Goal: Navigation & Orientation: Find specific page/section

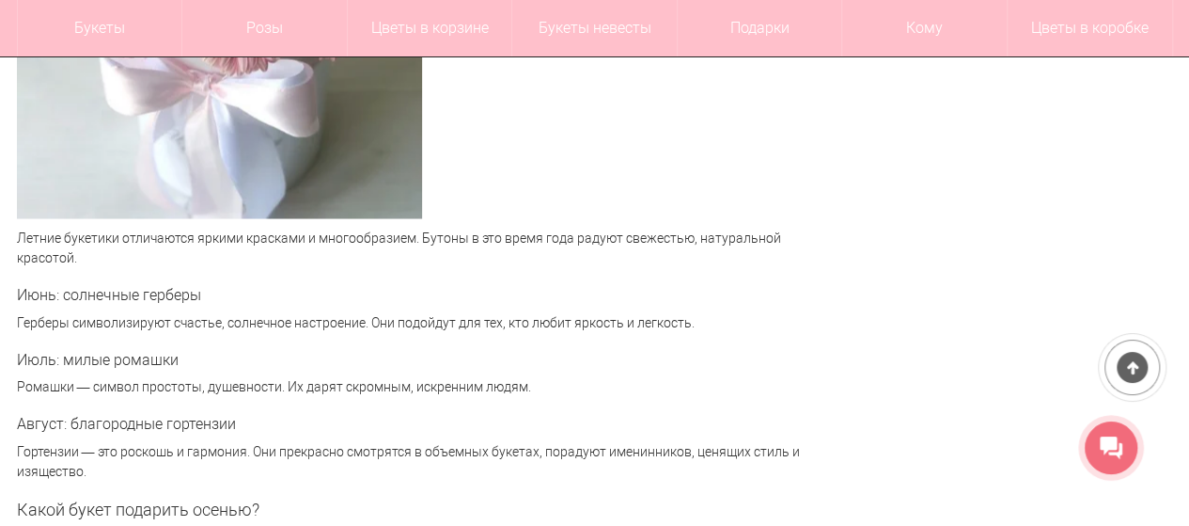
scroll to position [4718, 0]
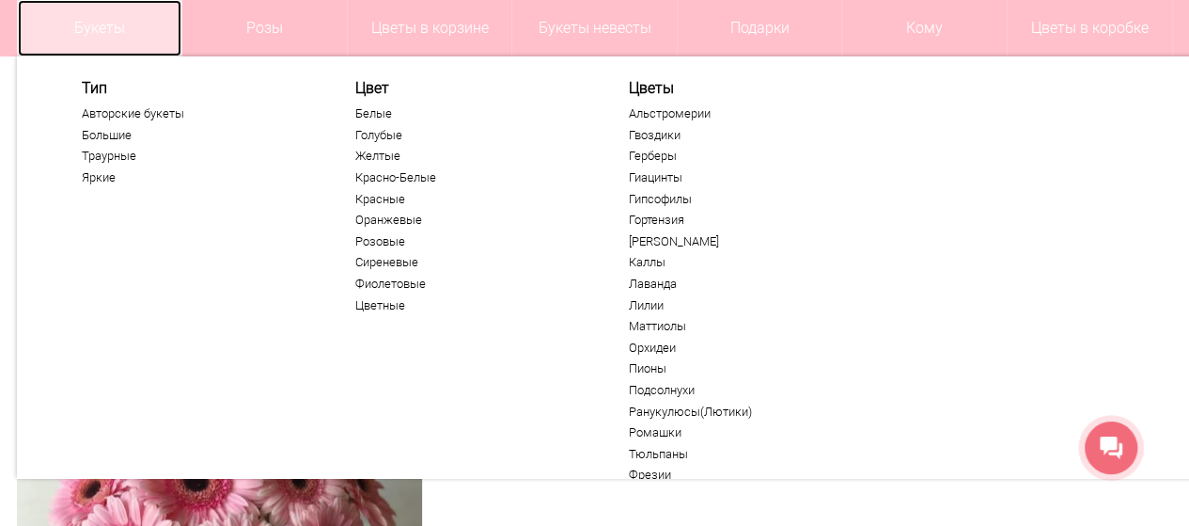
click at [109, 23] on link "Букеты" at bounding box center [100, 28] width 165 height 56
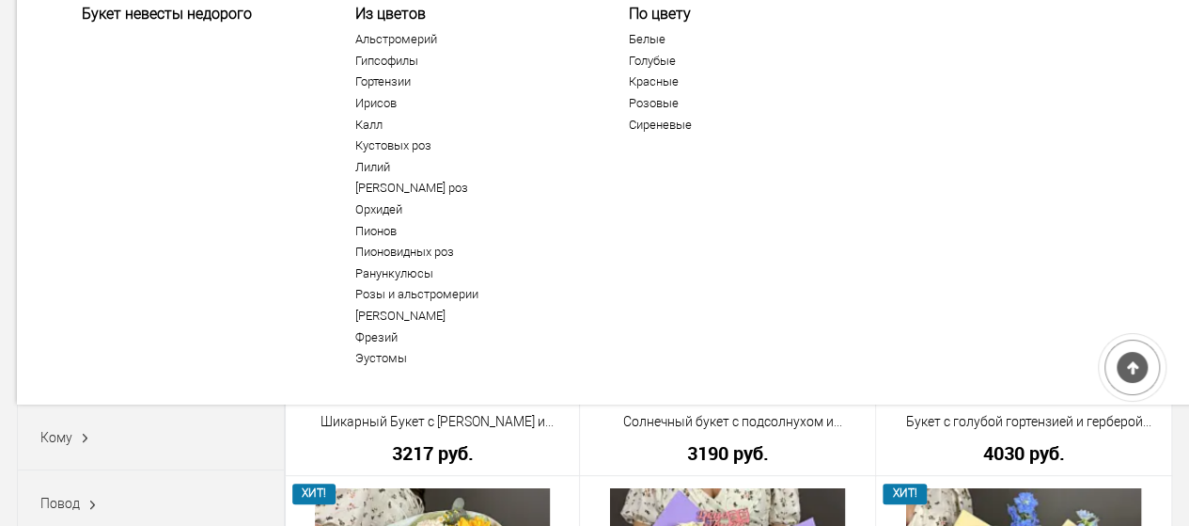
scroll to position [376, 0]
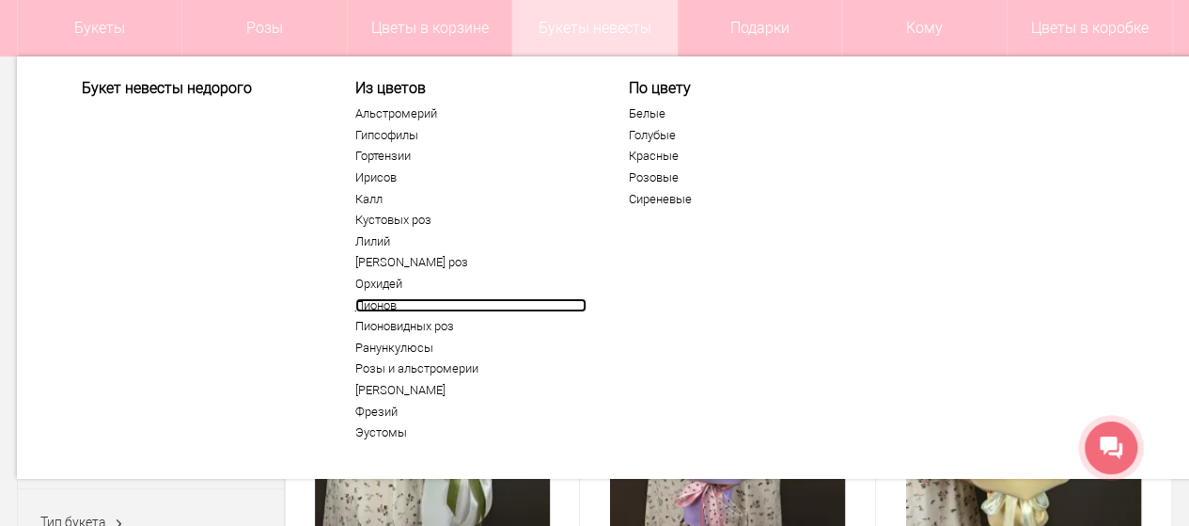
click at [390, 300] on link "Пионов" at bounding box center [470, 305] width 231 height 15
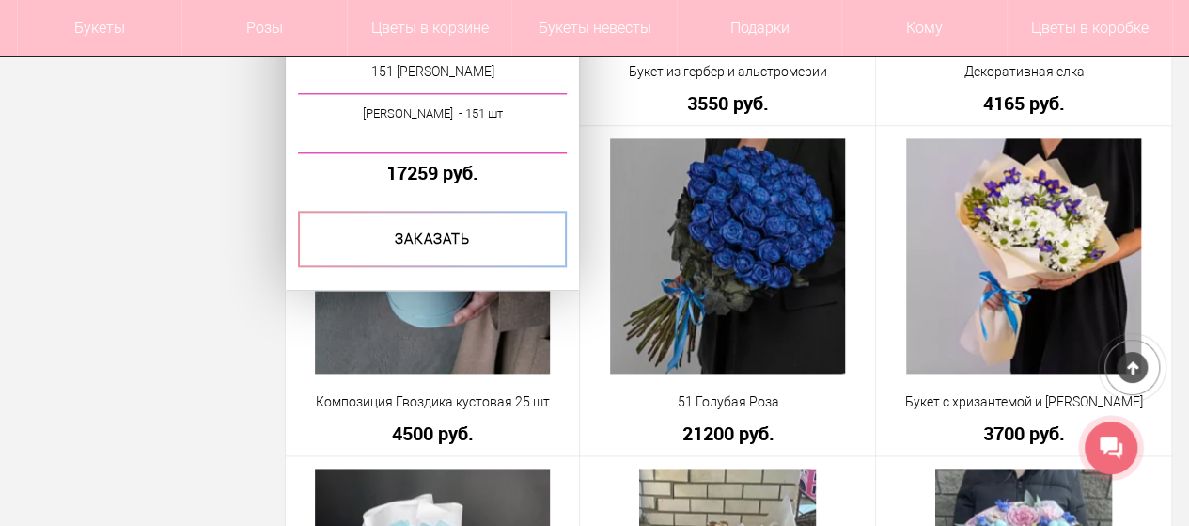
scroll to position [4419, 0]
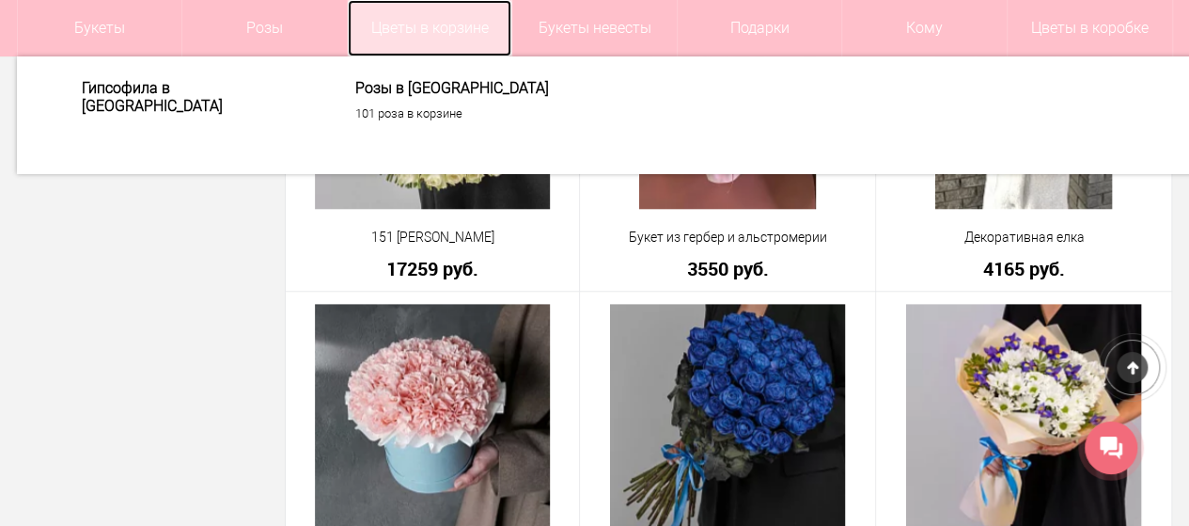
click at [391, 23] on link "Цветы в корзине" at bounding box center [430, 28] width 165 height 56
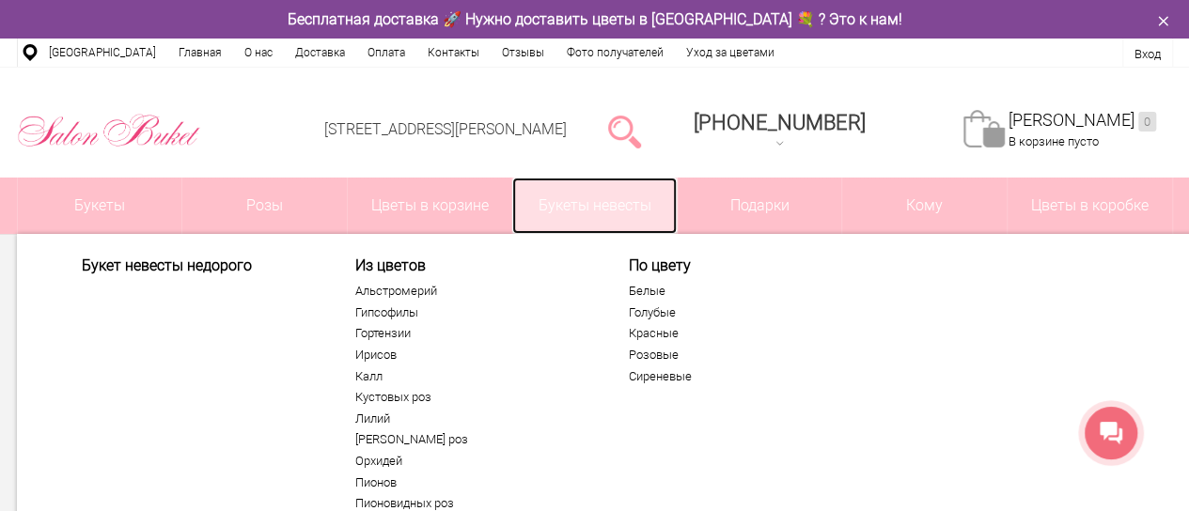
click at [571, 217] on link "Букеты невесты" at bounding box center [594, 206] width 165 height 56
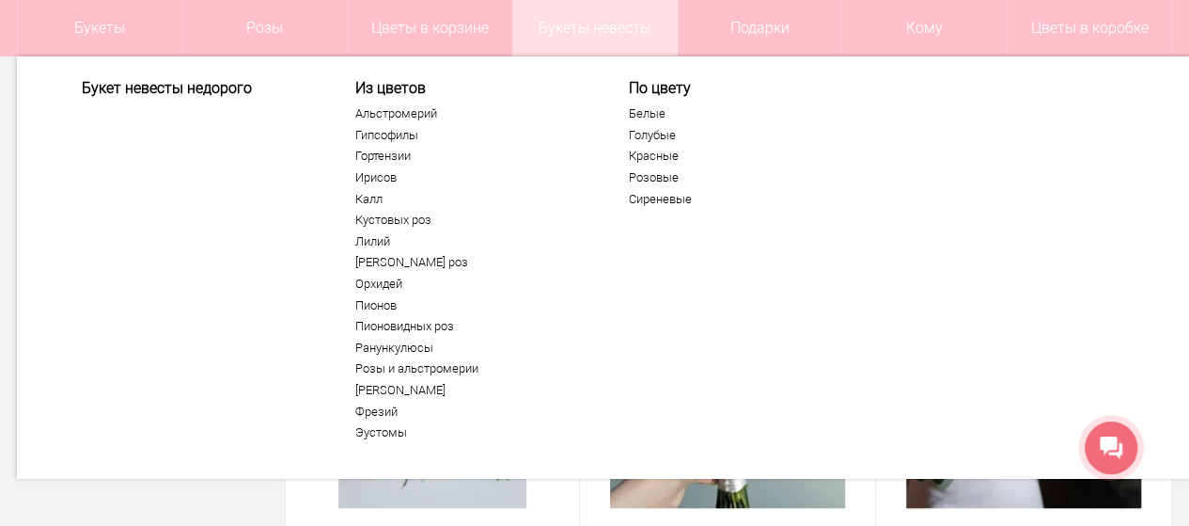
scroll to position [3949, 0]
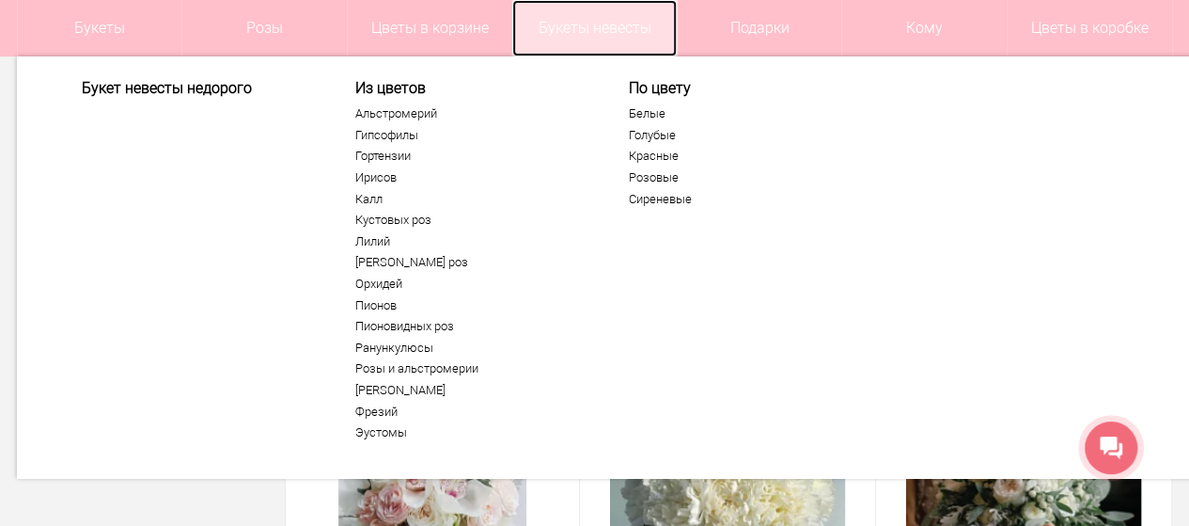
click at [604, 16] on link "Букеты невесты" at bounding box center [594, 28] width 165 height 56
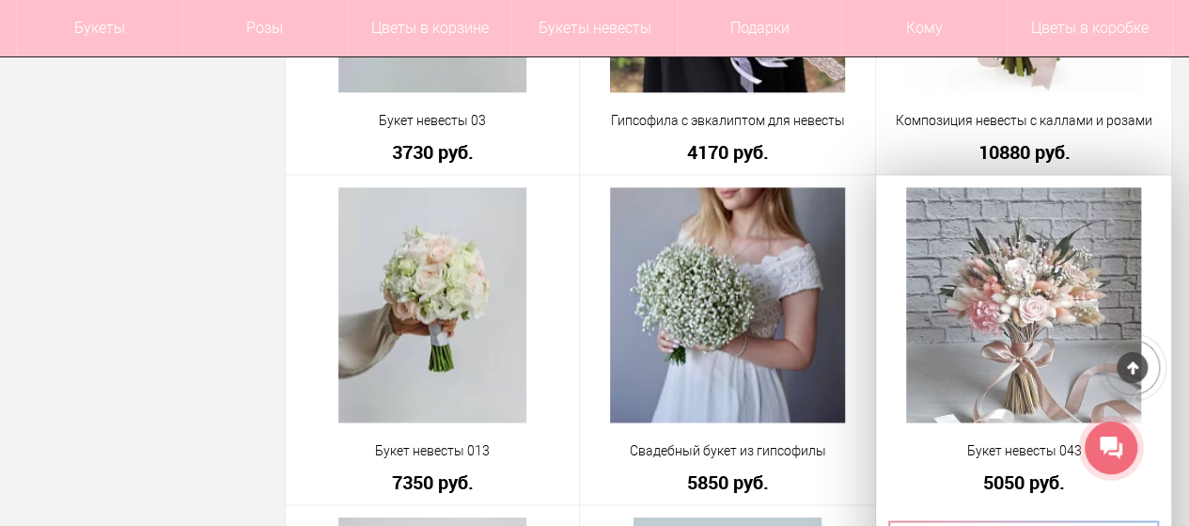
scroll to position [4889, 0]
